Goal: Information Seeking & Learning: Find specific fact

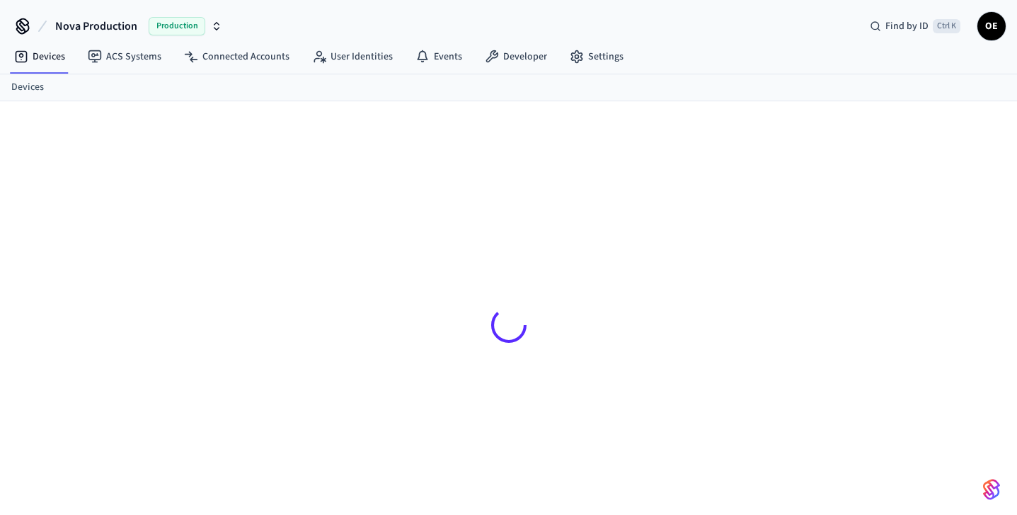
scroll to position [18, 0]
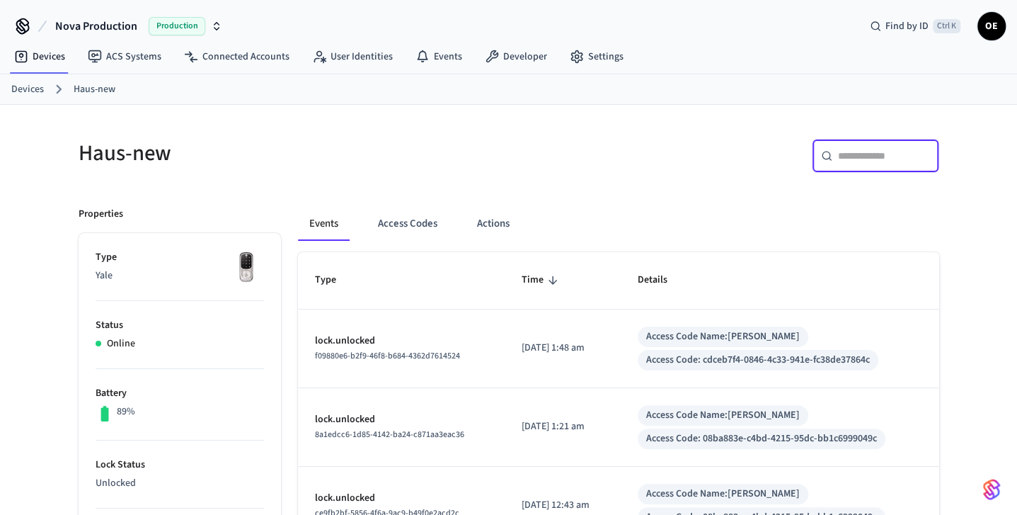
click at [865, 150] on input "text" at bounding box center [884, 156] width 92 height 14
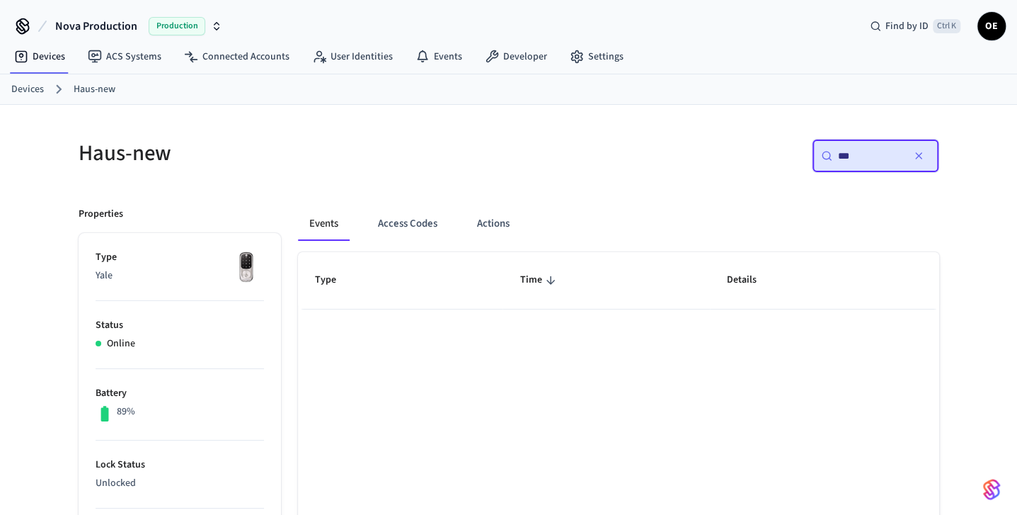
type input "***"
drag, startPoint x: 886, startPoint y: 158, endPoint x: 780, endPoint y: 157, distance: 106.2
click at [780, 157] on div "​ *** ​" at bounding box center [729, 161] width 422 height 45
type input "*"
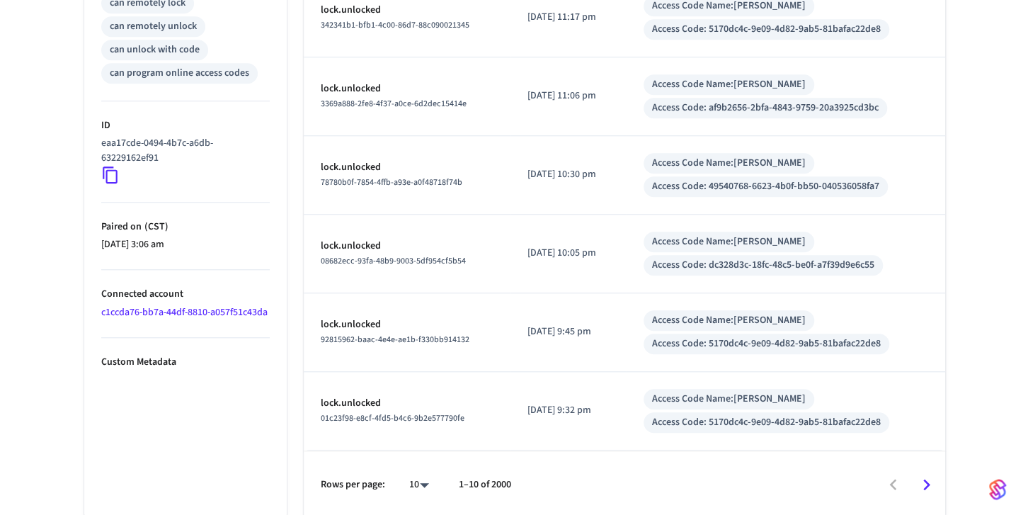
scroll to position [646, 0]
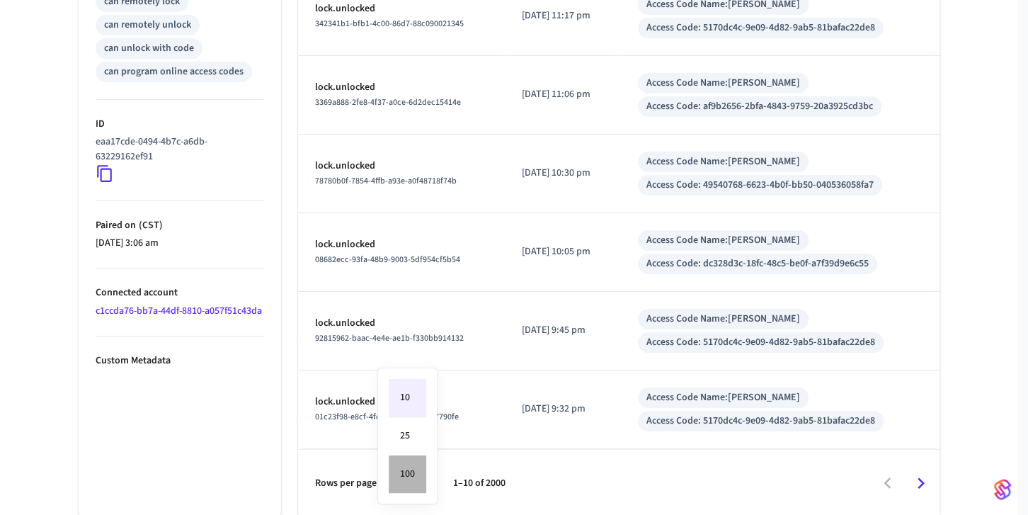
click at [411, 481] on li "100" at bounding box center [408, 474] width 38 height 38
type input "***"
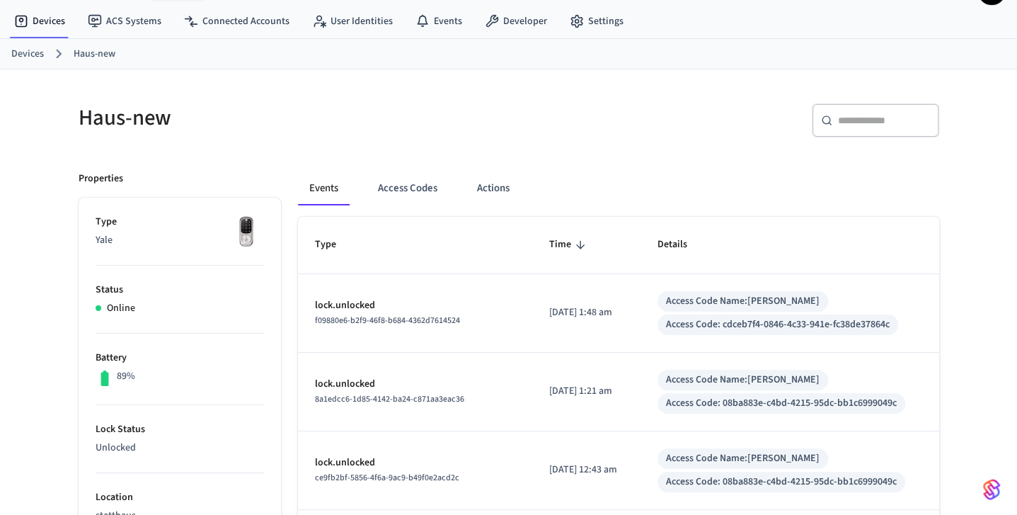
scroll to position [0, 0]
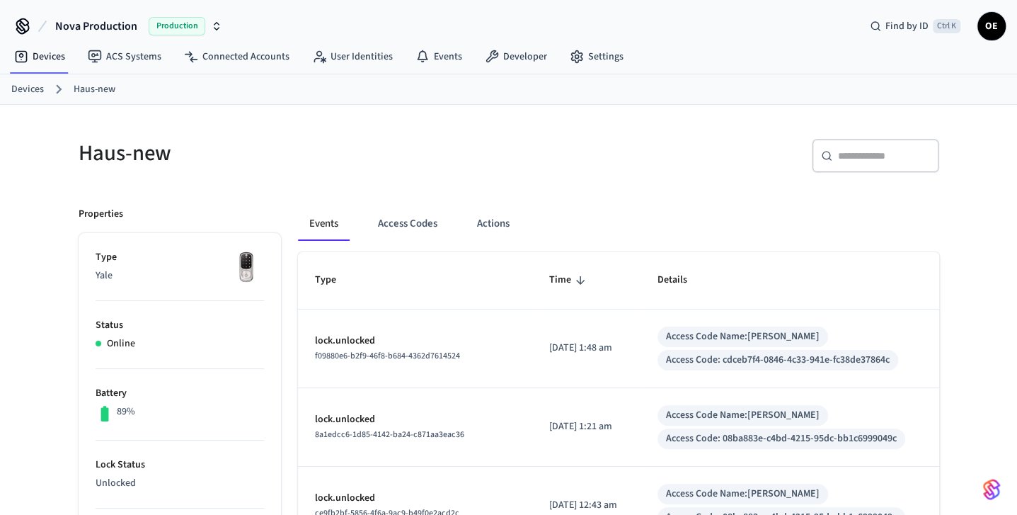
click at [860, 143] on div "​ ​" at bounding box center [875, 156] width 127 height 34
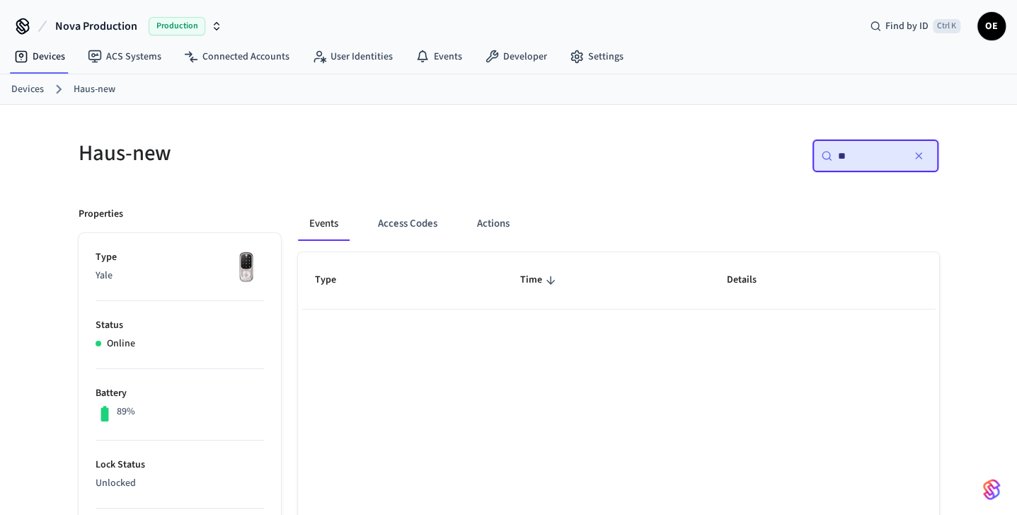
type input "*"
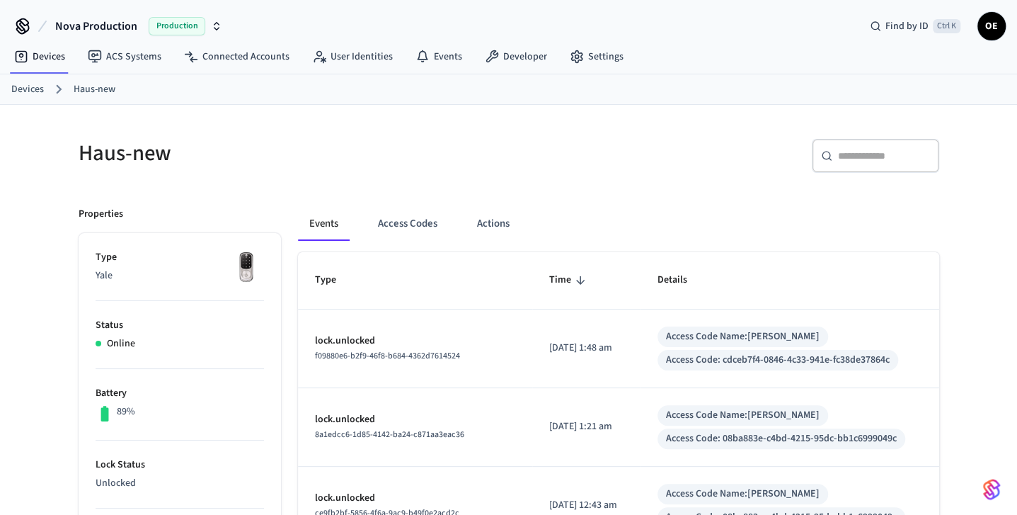
click at [913, 481] on td "Access Code Name: Irina Richardson Access Code: 08ba883e-c4bd-4215-95dc-bb1c699…" at bounding box center [790, 506] width 299 height 79
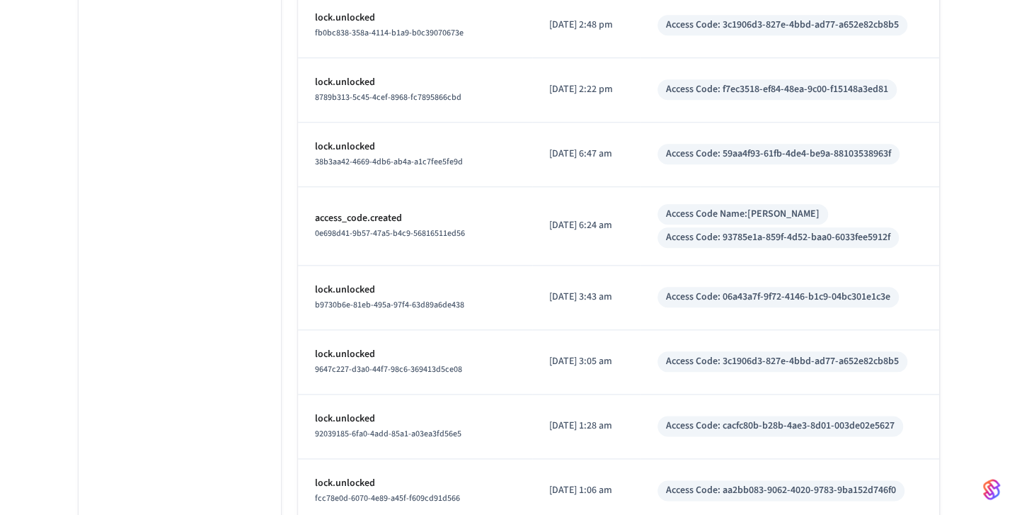
scroll to position [7069, 0]
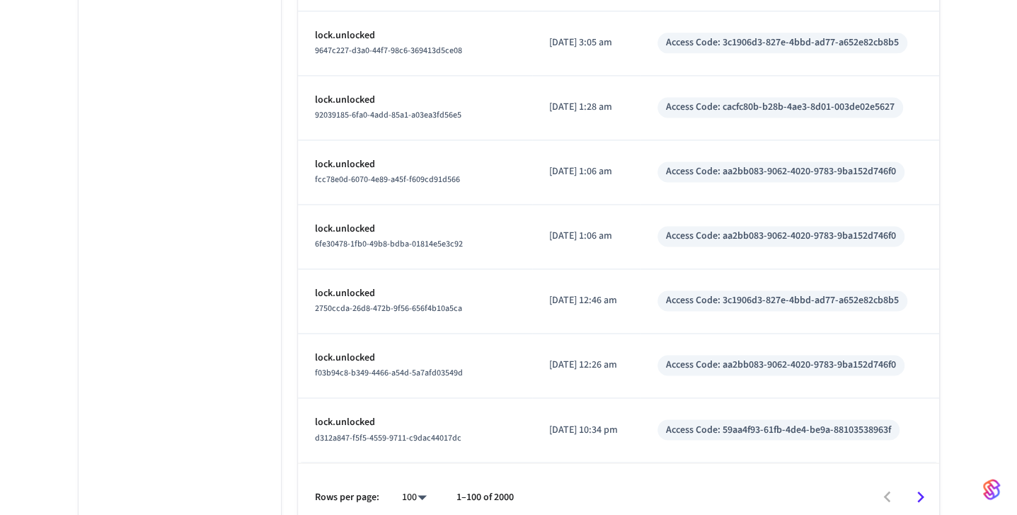
click at [927, 486] on icon "Go to next page" at bounding box center [921, 497] width 22 height 22
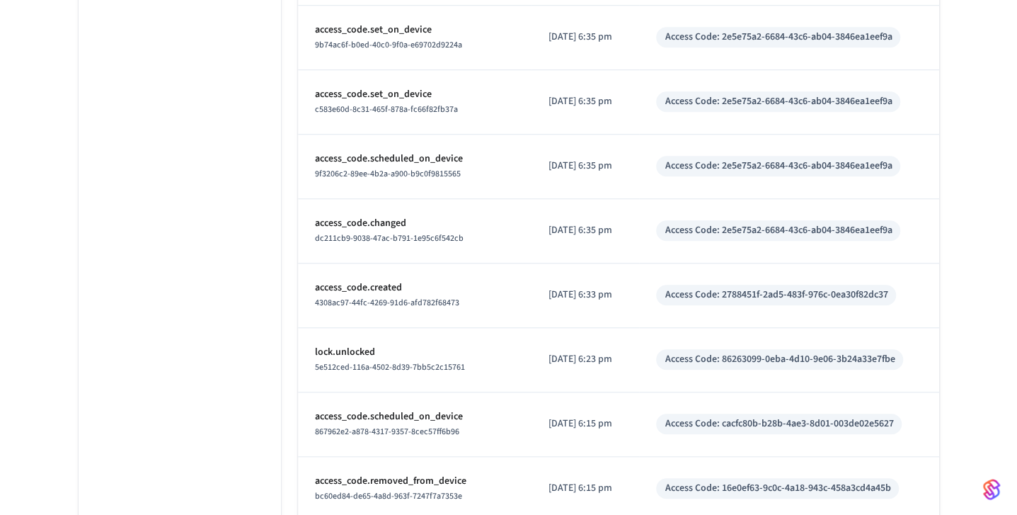
scroll to position [6617, 0]
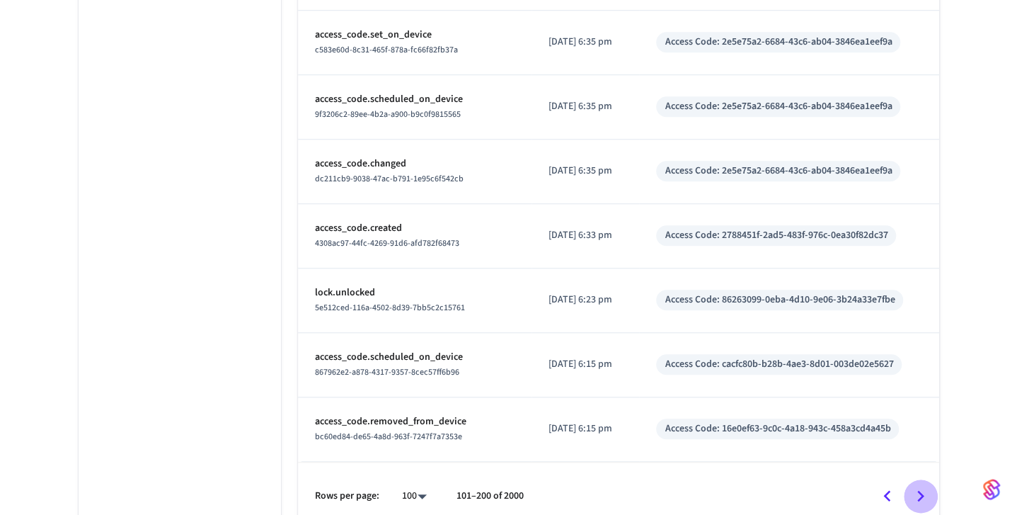
click at [923, 485] on icon "Go to next page" at bounding box center [921, 496] width 22 height 22
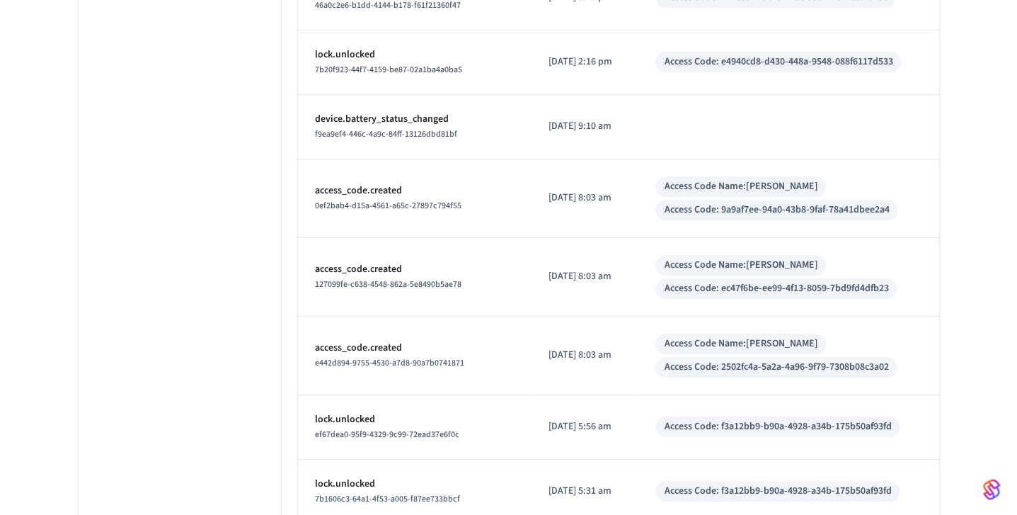
scroll to position [6461, 0]
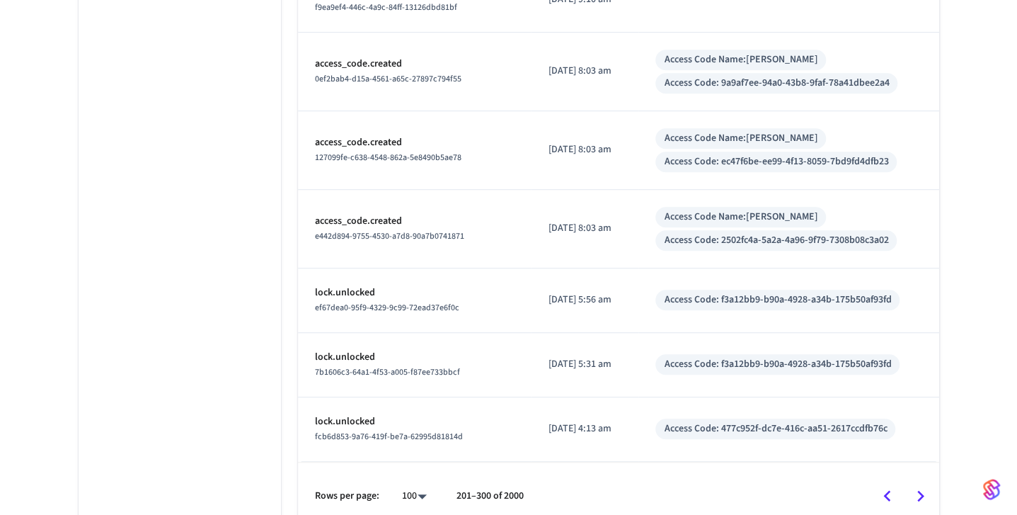
click at [921, 485] on icon "Go to next page" at bounding box center [921, 496] width 22 height 22
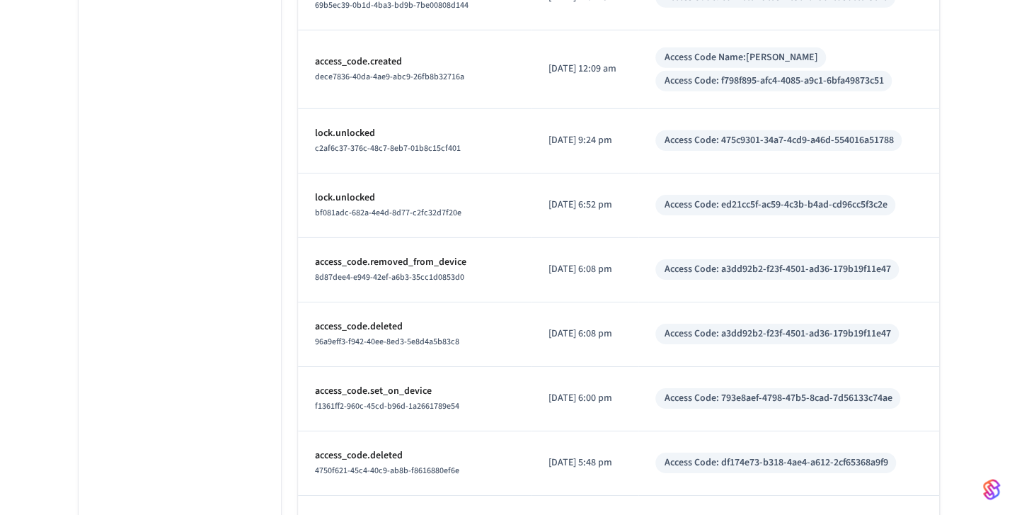
scroll to position [2468, 0]
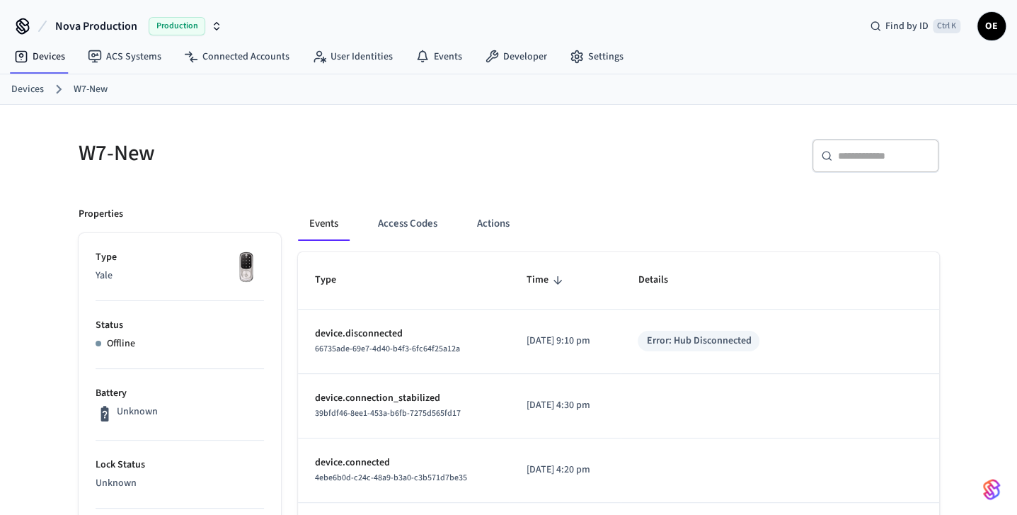
click at [894, 155] on input "text" at bounding box center [884, 156] width 92 height 14
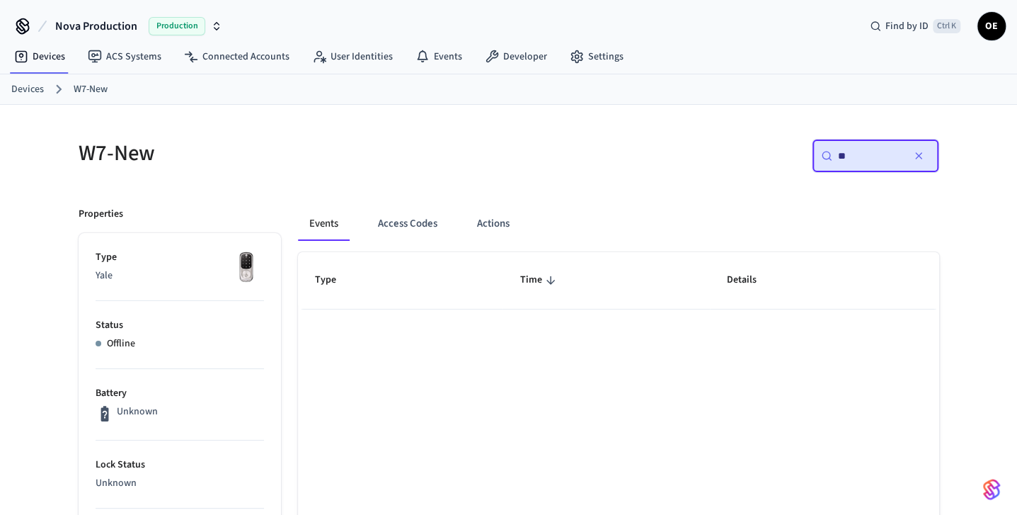
type input "*"
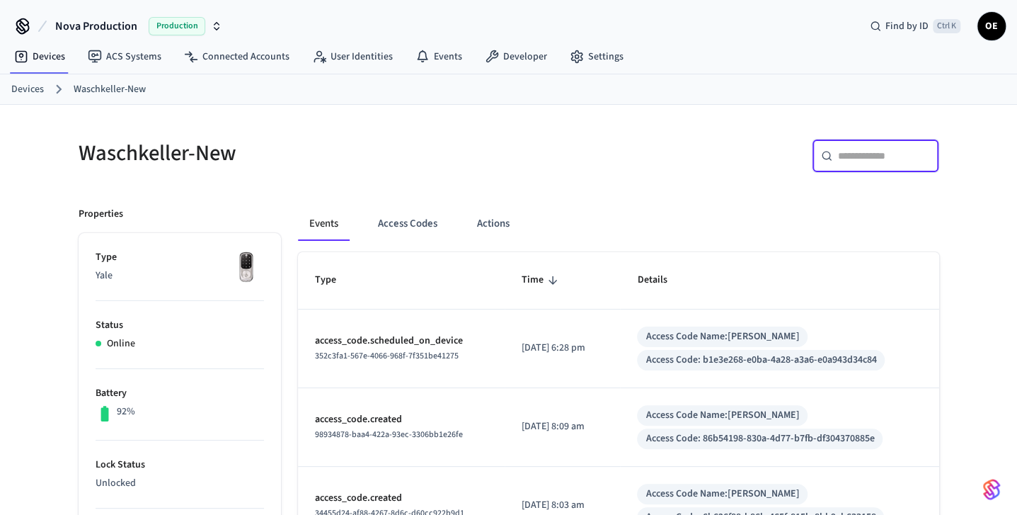
click at [889, 161] on input "text" at bounding box center [884, 156] width 92 height 14
paste input "**********"
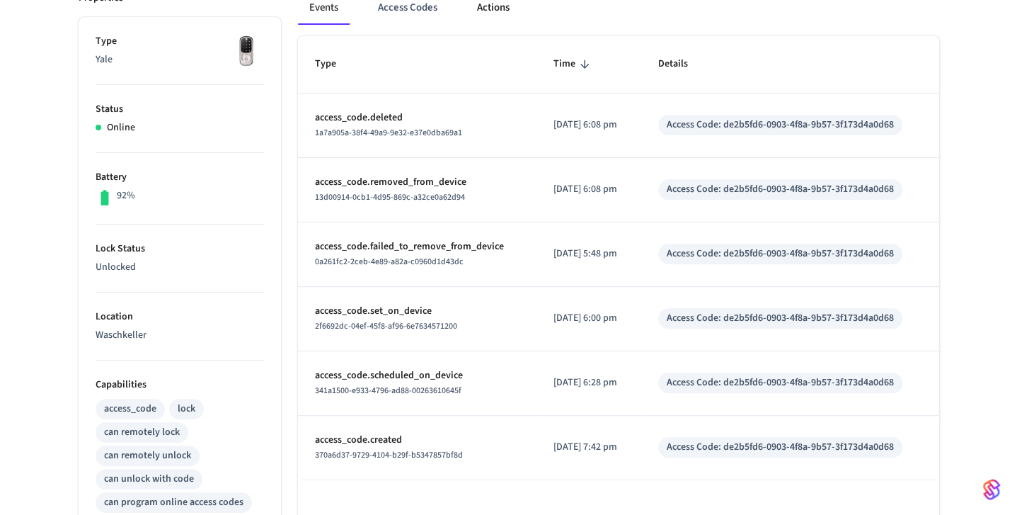
scroll to position [212, 0]
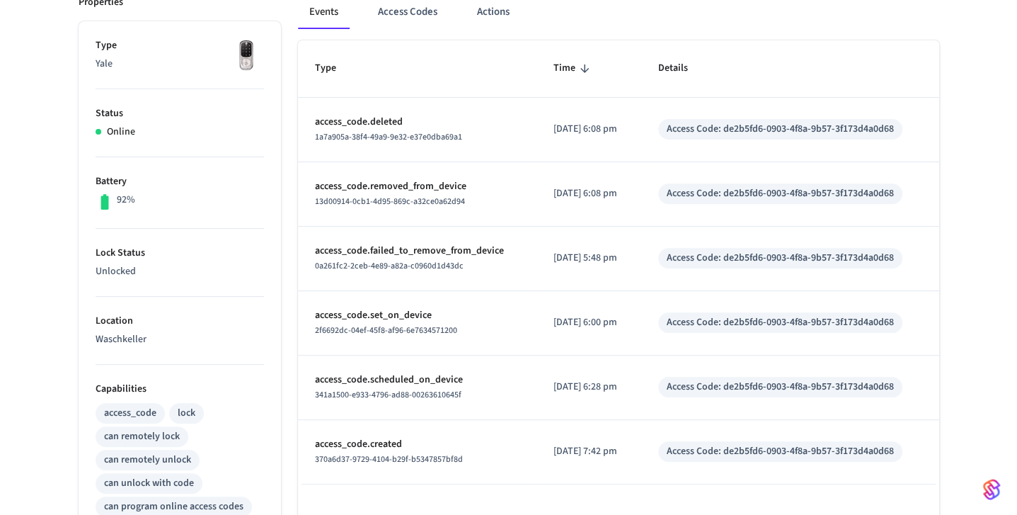
type input "**********"
click at [569, 448] on p "[DATE] 7:42 pm" at bounding box center [589, 451] width 71 height 15
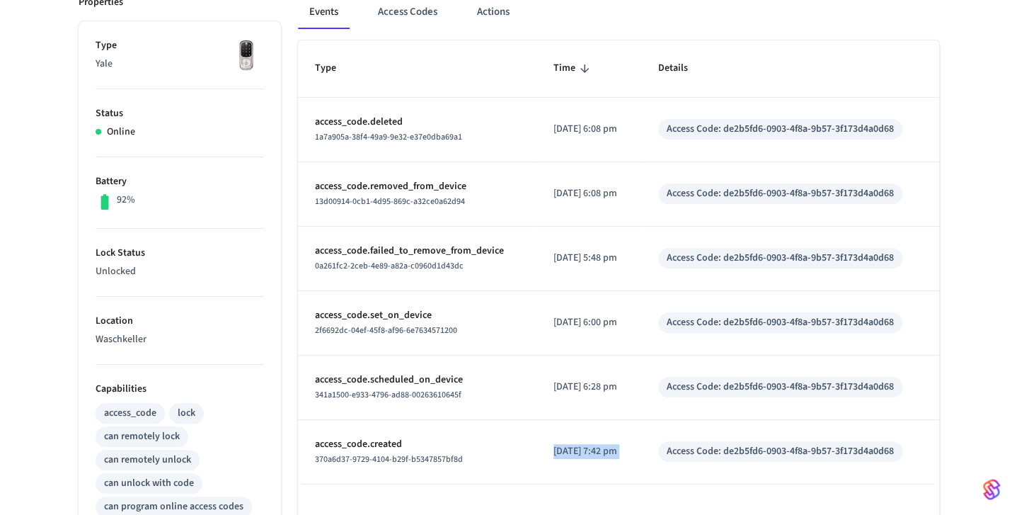
copy p "[DATE] 7:42 pm"
click at [612, 452] on p "[DATE] 7:42 pm" at bounding box center [589, 451] width 71 height 15
drag, startPoint x: 597, startPoint y: 450, endPoint x: 646, endPoint y: 454, distance: 49.0
click at [641, 454] on td "[DATE] 7:42 pm" at bounding box center [589, 452] width 105 height 64
copy p "7:42 pm"
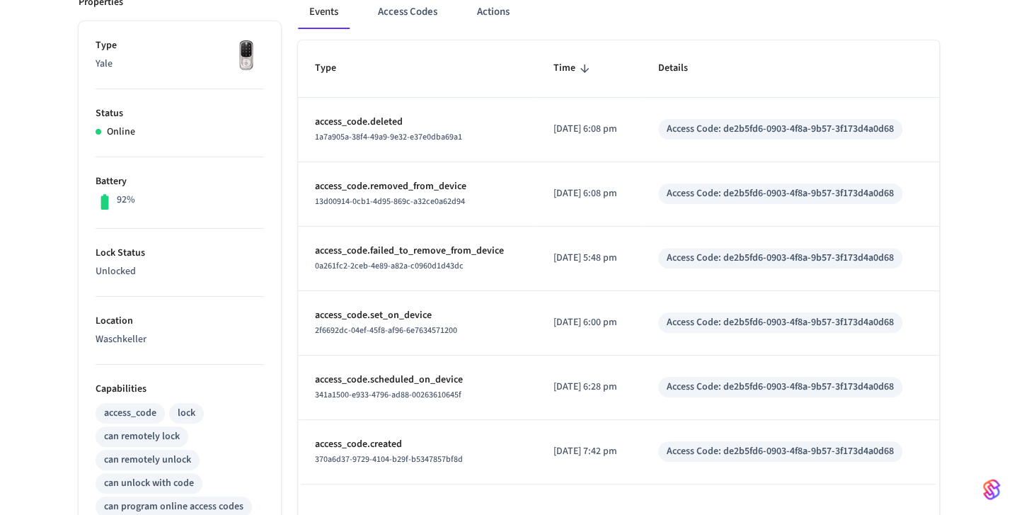
click at [765, 76] on th "Details" at bounding box center [790, 68] width 298 height 57
click at [593, 320] on p "2025/09/16 at 6:00 pm" at bounding box center [589, 322] width 71 height 15
click at [388, 312] on p "access_code.set_on_device" at bounding box center [417, 315] width 205 height 15
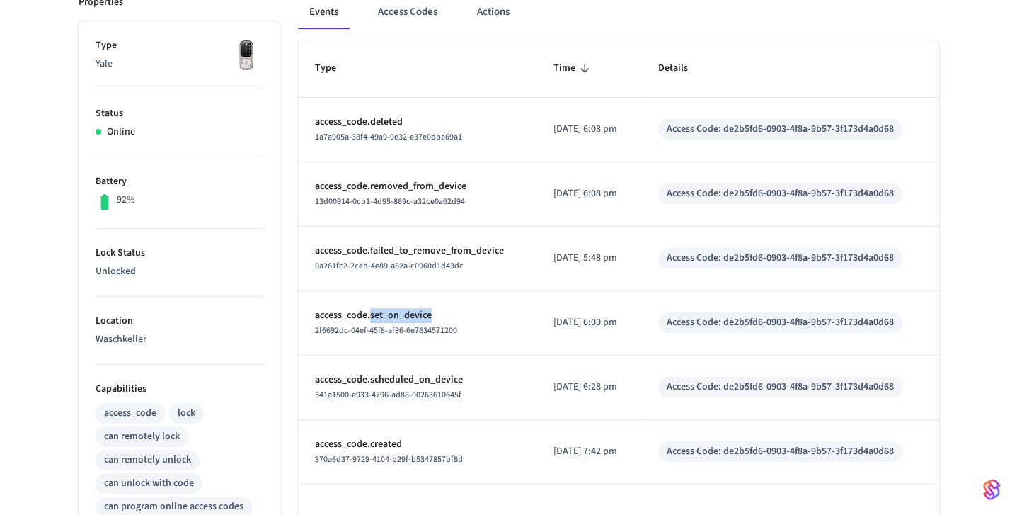
click at [388, 312] on p "access_code.set_on_device" at bounding box center [417, 315] width 205 height 15
copy p "access_code.set_on_device"
click at [592, 324] on p "2025/09/16 at 6:00 pm" at bounding box center [589, 322] width 71 height 15
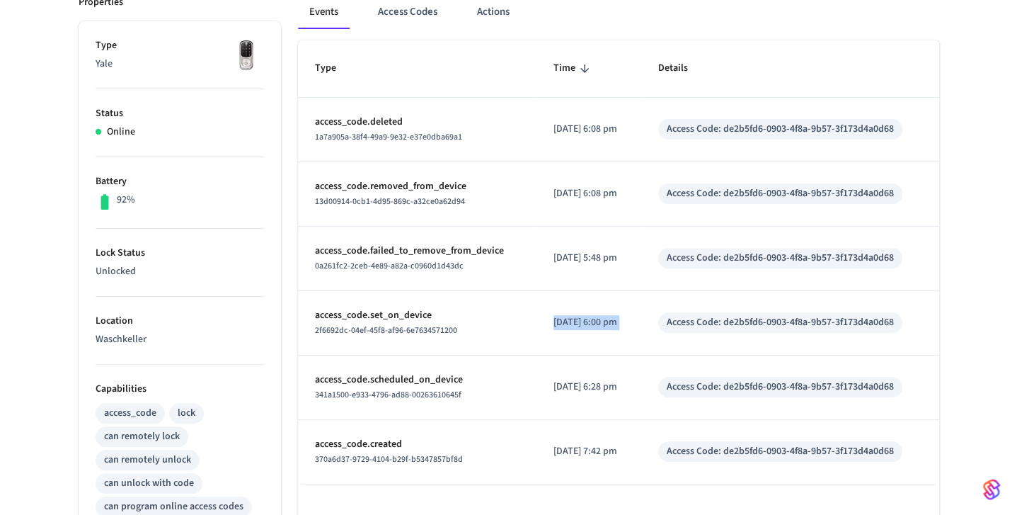
click at [592, 324] on p "2025/09/16 at 6:00 pm" at bounding box center [589, 322] width 71 height 15
copy p "2025/09/16 at 6:00 pm"
drag, startPoint x: 618, startPoint y: 345, endPoint x: 613, endPoint y: 324, distance: 21.8
click at [618, 344] on td "2025/09/16 at 6:00 pm" at bounding box center [589, 323] width 105 height 64
drag, startPoint x: 619, startPoint y: 312, endPoint x: 628, endPoint y: 304, distance: 12.5
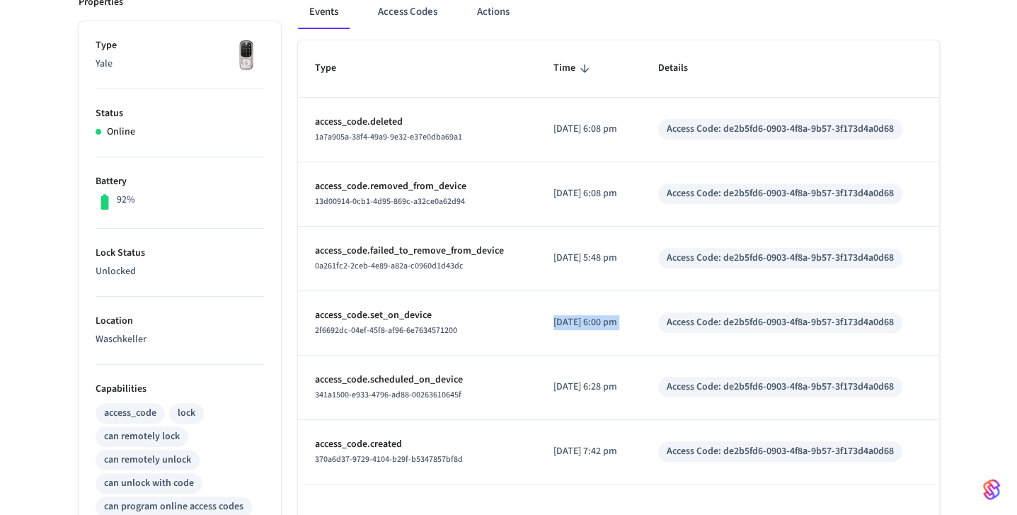
click at [620, 311] on td "2025/09/16 at 6:00 pm" at bounding box center [589, 323] width 105 height 64
click at [641, 293] on td "2025/09/16 at 6:00 pm" at bounding box center [589, 323] width 105 height 64
